Goal: Navigation & Orientation: Find specific page/section

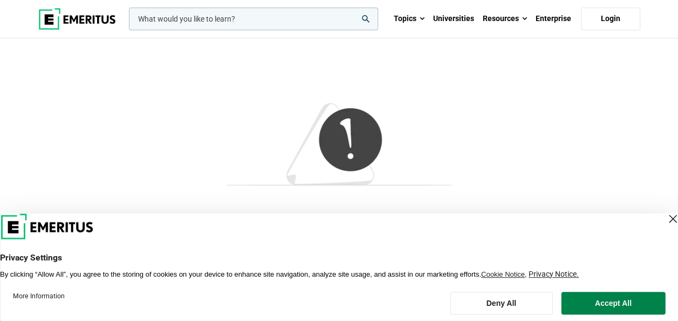
click at [99, 18] on img at bounding box center [77, 19] width 78 height 22
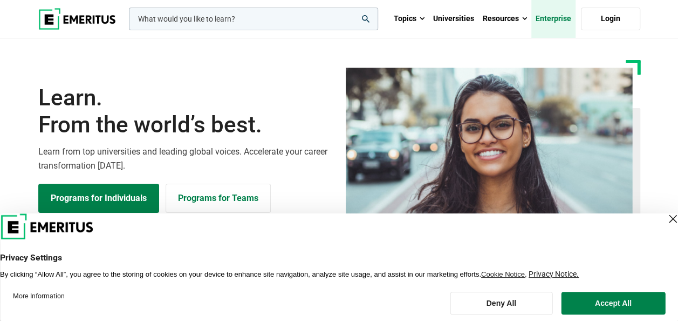
click at [550, 19] on link "Enterprise" at bounding box center [553, 19] width 44 height 38
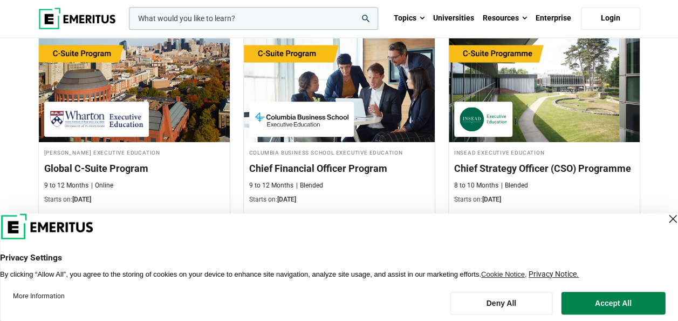
scroll to position [486, 0]
